Goal: Task Accomplishment & Management: Manage account settings

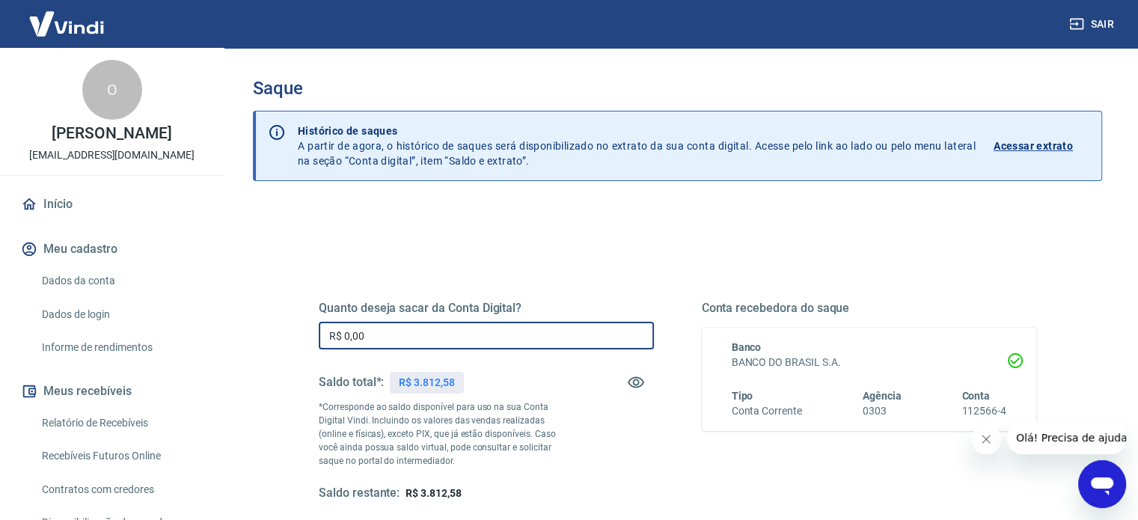
drag, startPoint x: 431, startPoint y: 337, endPoint x: 145, endPoint y: 265, distance: 294.9
click at [233, 310] on div "Saque Histórico de saques A partir de agora, o histórico de saques será disponi…" at bounding box center [677, 339] width 921 height 583
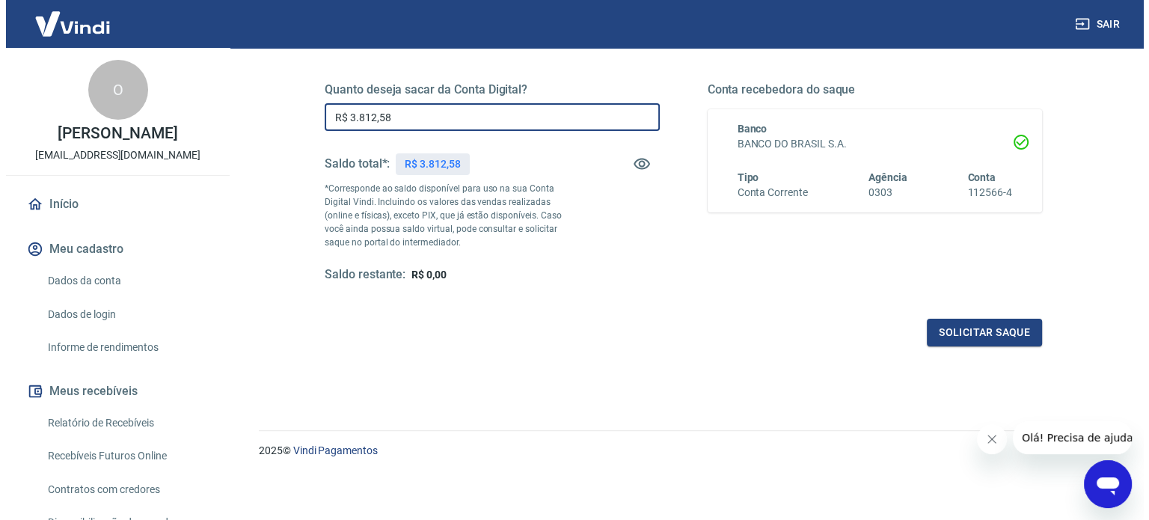
scroll to position [218, 0]
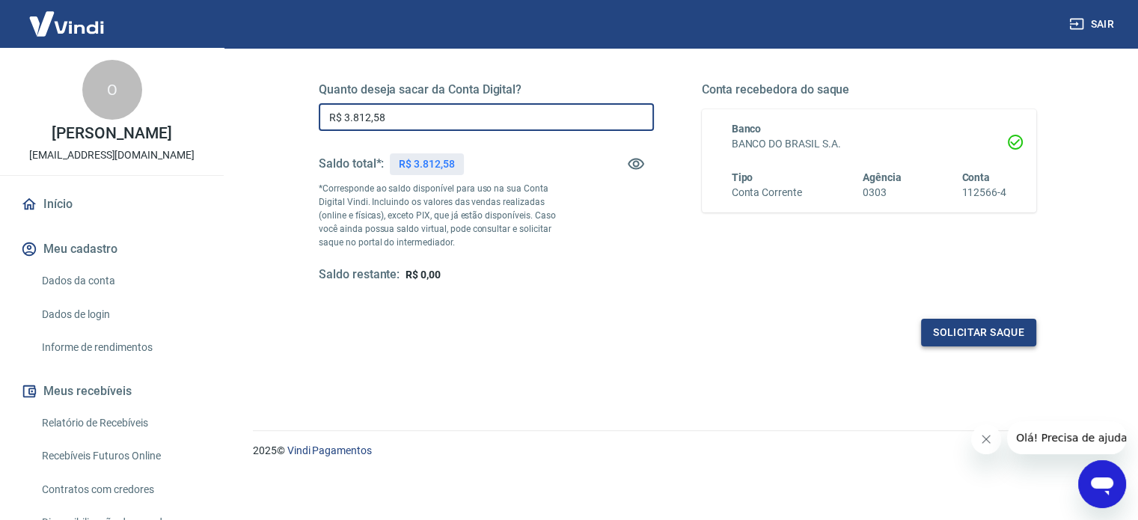
type input "R$ 3.812,58"
click at [999, 337] on button "Solicitar saque" at bounding box center [978, 333] width 115 height 28
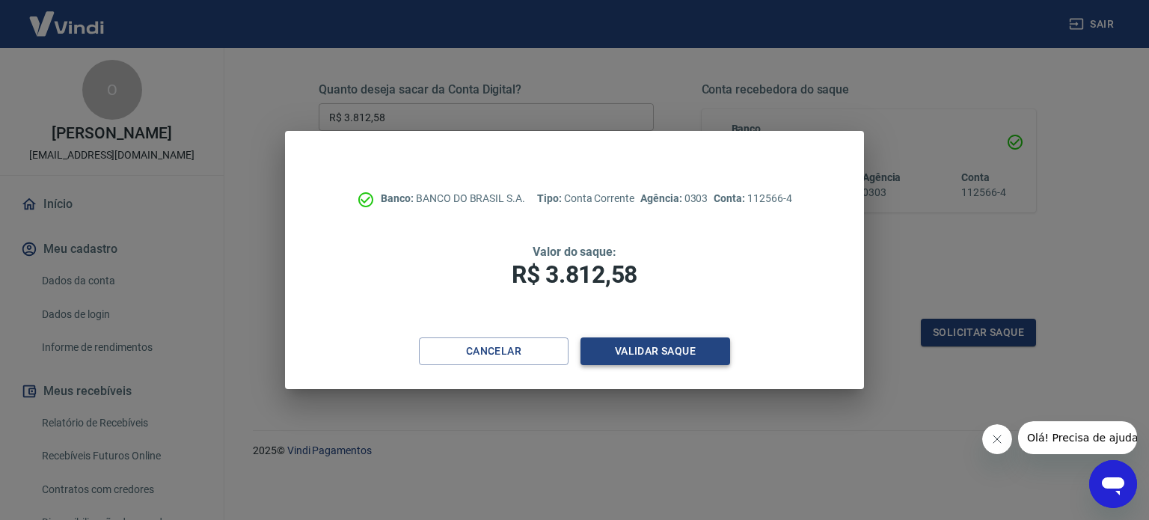
click at [673, 342] on button "Validar saque" at bounding box center [656, 351] width 150 height 28
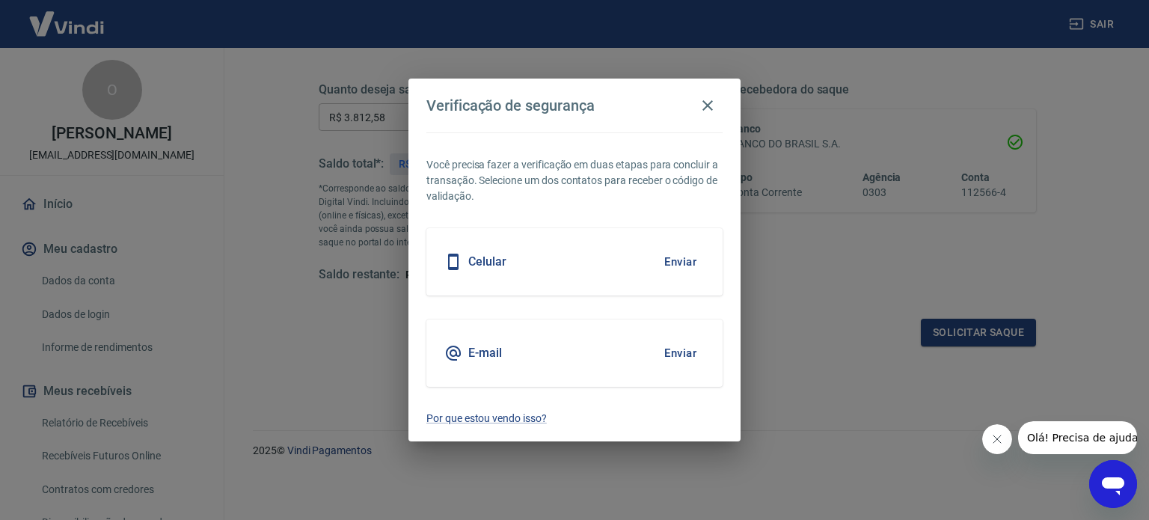
click at [695, 263] on button "Enviar" at bounding box center [680, 261] width 49 height 31
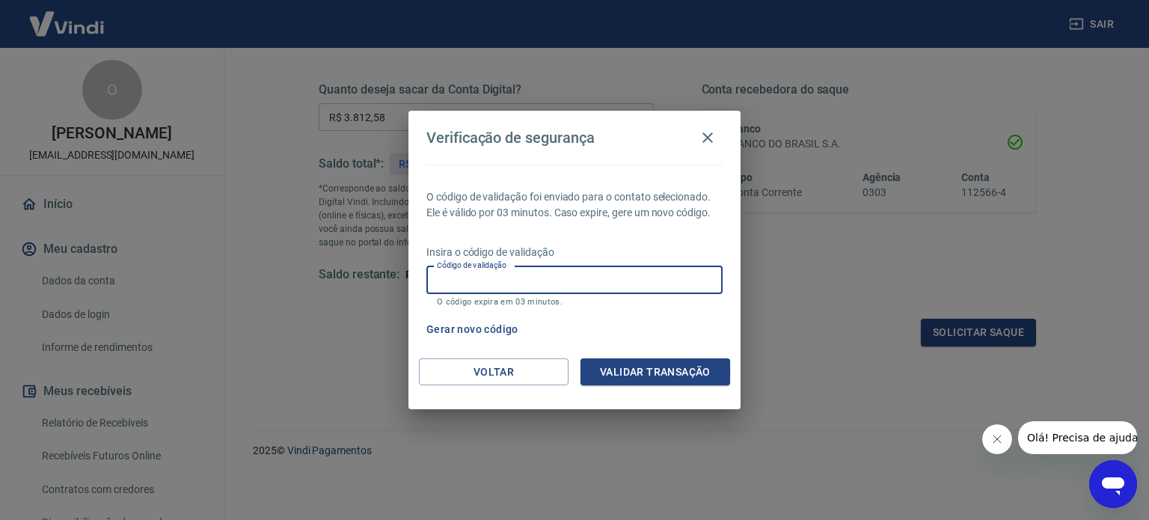
click at [515, 278] on div "Código de validação Código de validação O código expira em 03 minutos." at bounding box center [574, 286] width 296 height 40
type input "342335"
click at [637, 363] on button "Validar transação" at bounding box center [656, 372] width 150 height 28
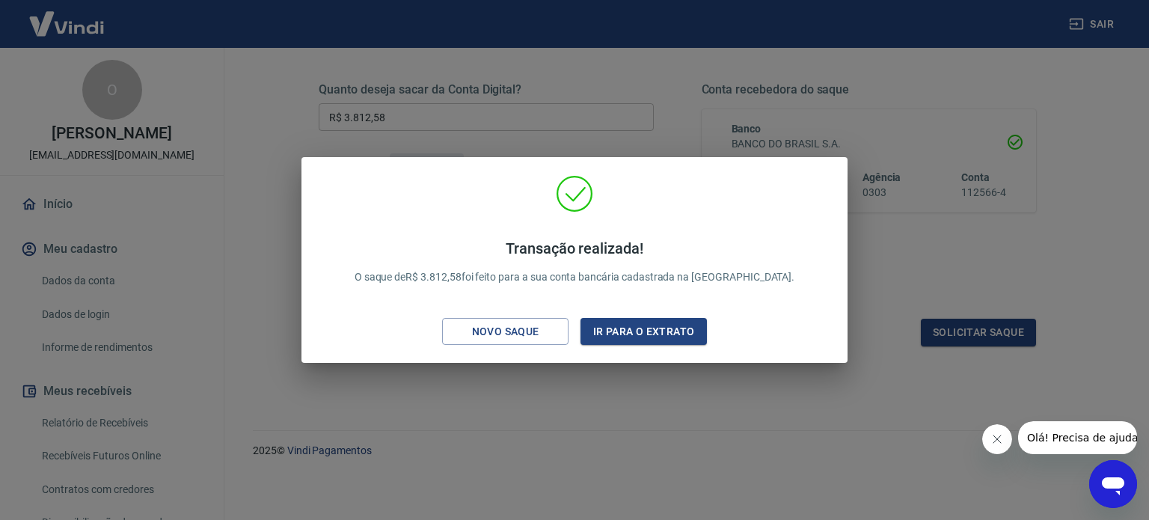
click at [551, 117] on div "Transação realizada! O saque de R$ 3.812,58 foi feito para a sua conta bancária…" at bounding box center [574, 260] width 1149 height 520
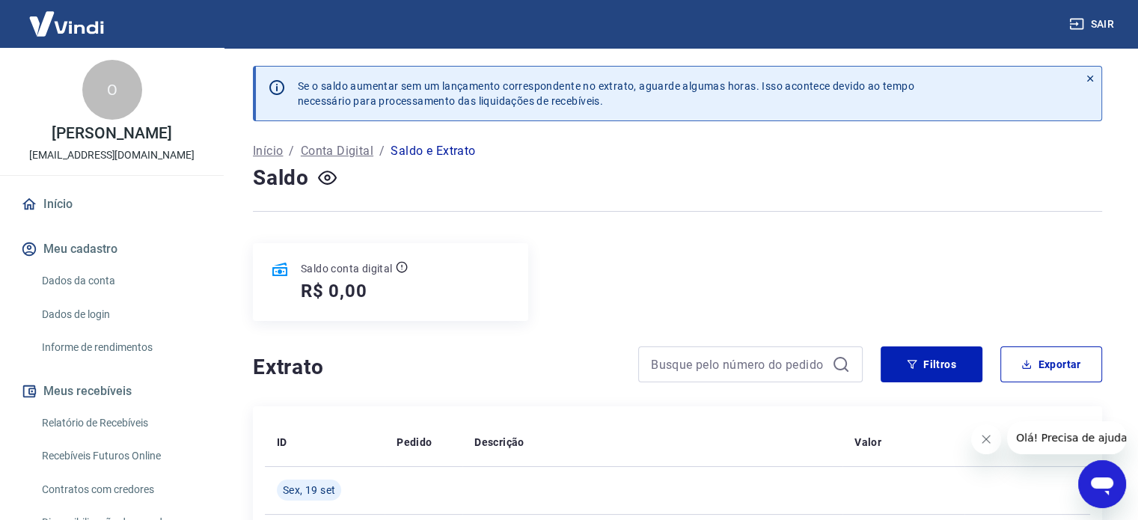
click at [582, 257] on div "Saldo conta digital R$ 0,00" at bounding box center [677, 282] width 849 height 78
